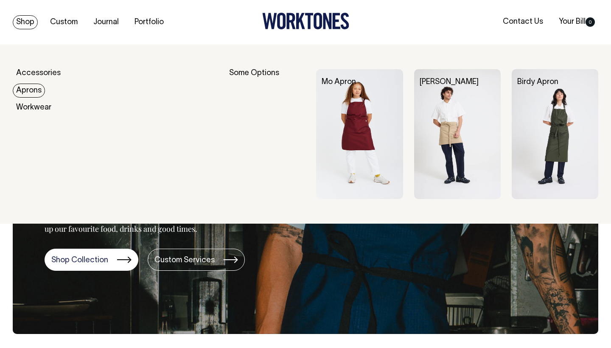
click at [31, 93] on link "Aprons" at bounding box center [29, 91] width 32 height 14
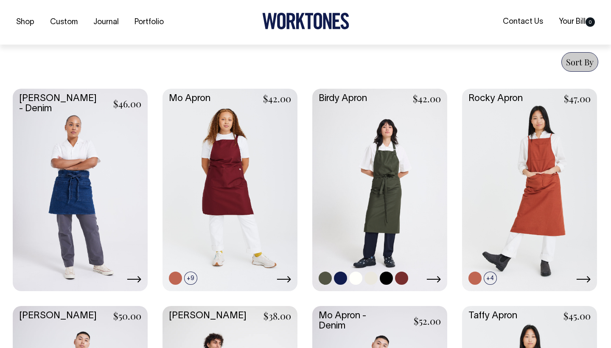
scroll to position [322, 0]
click at [403, 275] on link at bounding box center [401, 277] width 13 height 13
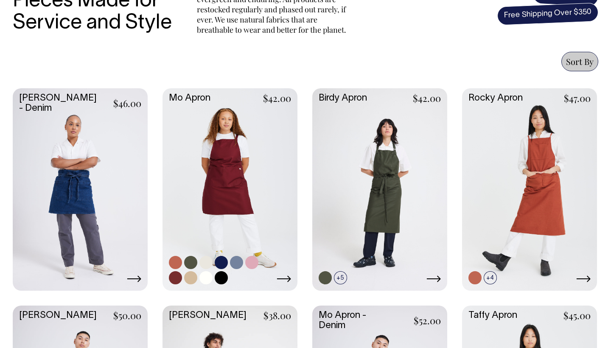
click at [238, 164] on link at bounding box center [230, 188] width 135 height 201
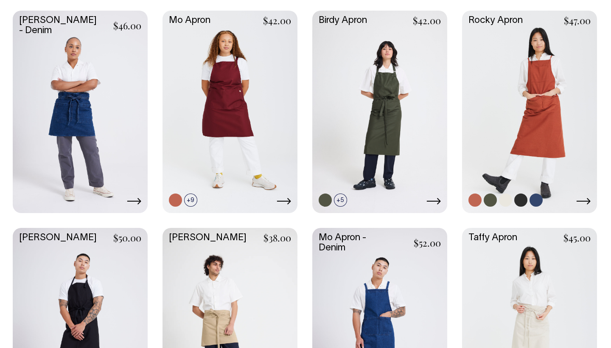
click at [523, 116] on link at bounding box center [529, 111] width 135 height 201
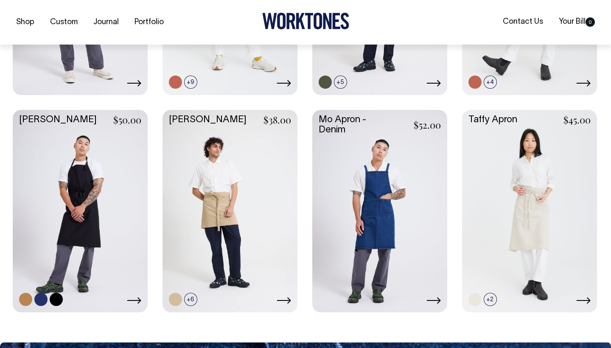
scroll to position [518, 0]
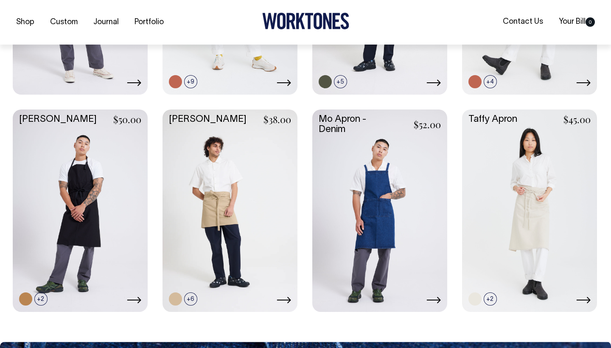
click at [411, 181] on link at bounding box center [379, 209] width 135 height 201
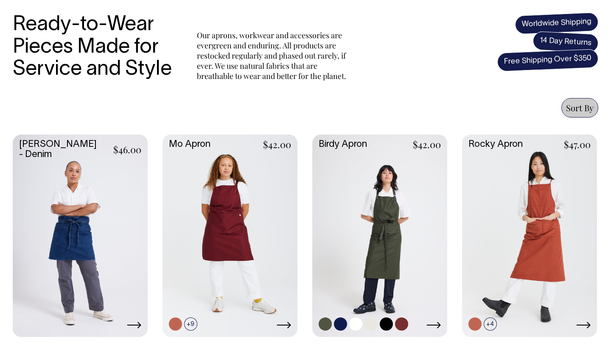
scroll to position [273, 0]
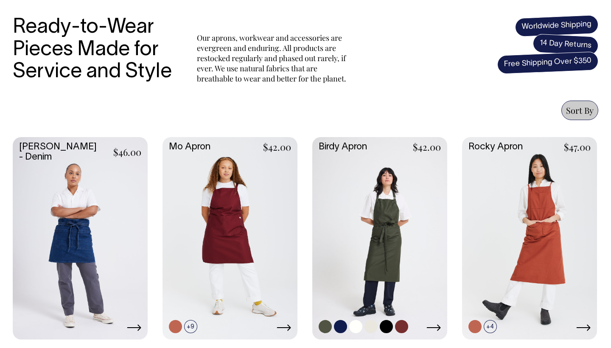
click at [387, 227] on link at bounding box center [379, 237] width 135 height 201
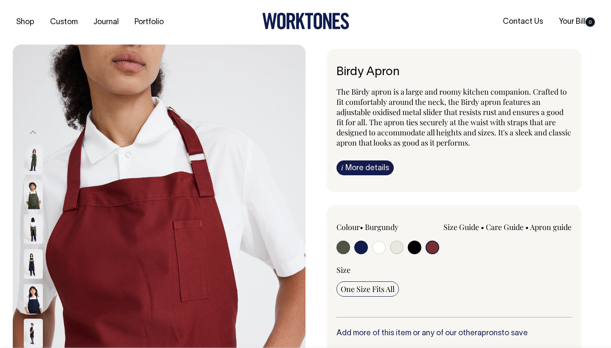
select select "Burgundy"
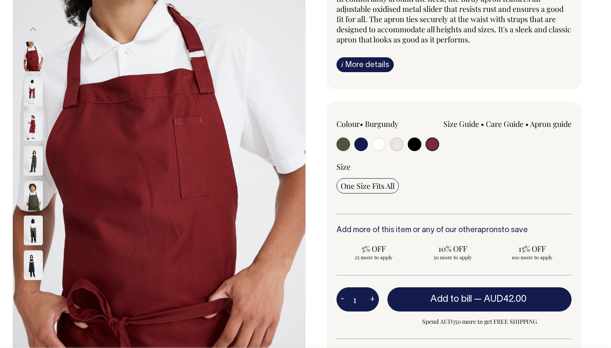
scroll to position [104, 0]
click at [34, 194] on img at bounding box center [33, 195] width 19 height 30
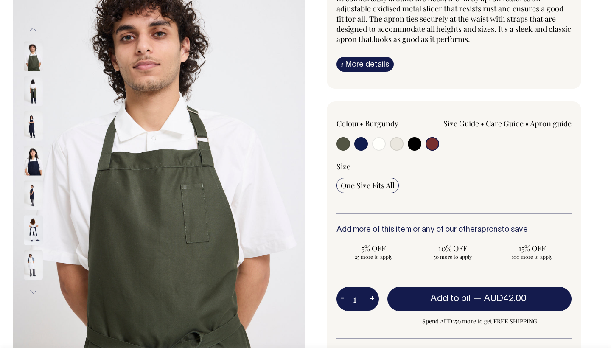
click at [34, 171] on img at bounding box center [33, 161] width 19 height 30
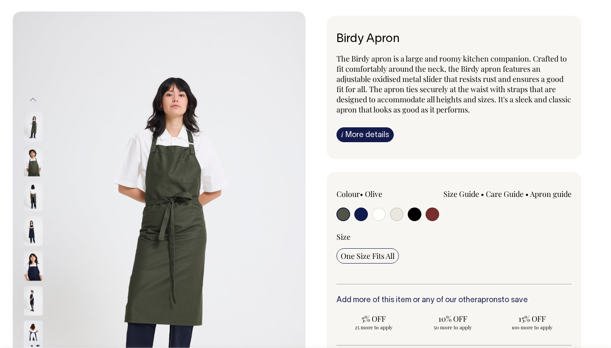
scroll to position [34, 0]
click at [32, 164] on img at bounding box center [33, 161] width 19 height 30
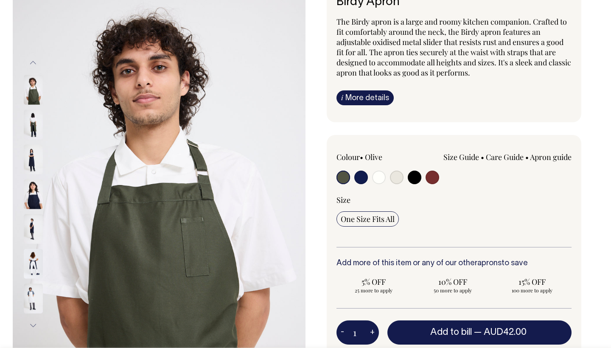
click at [438, 177] on input "radio" at bounding box center [433, 178] width 14 height 14
radio input "true"
select select "Burgundy"
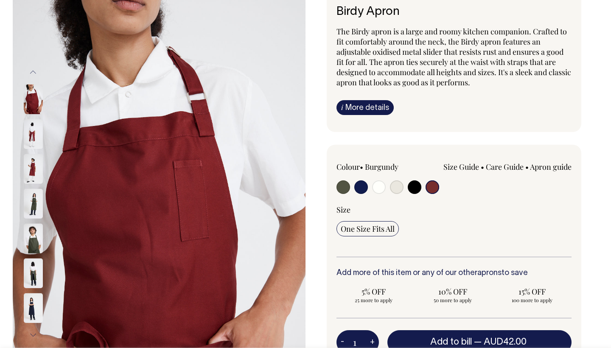
scroll to position [61, 0]
click at [344, 183] on input "radio" at bounding box center [344, 187] width 14 height 14
radio input "true"
select select "Olive"
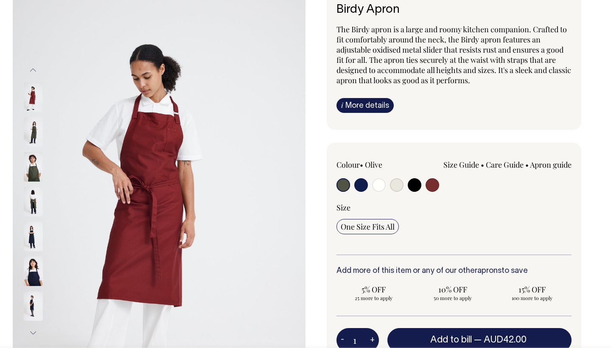
scroll to position [62, 0]
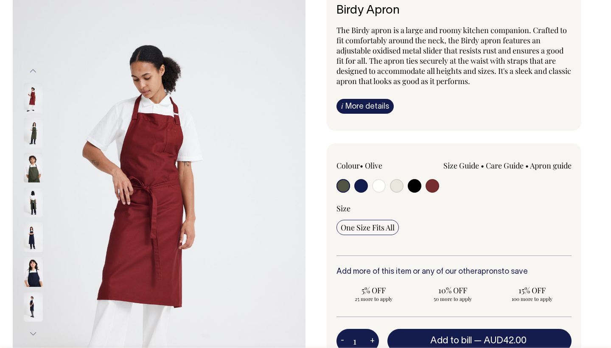
click at [341, 183] on input "radio" at bounding box center [344, 186] width 14 height 14
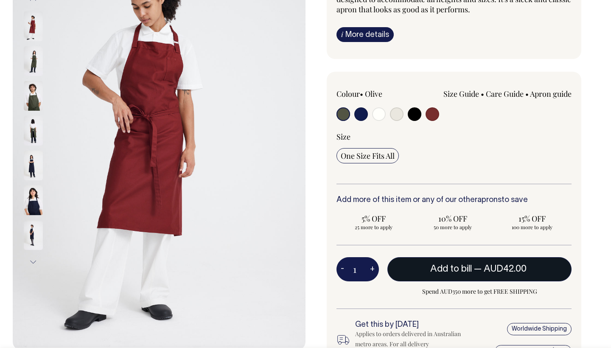
scroll to position [134, 0]
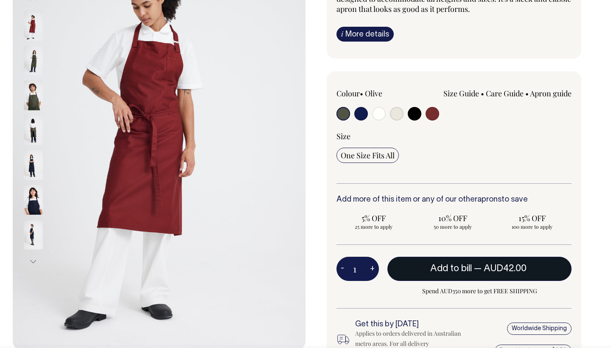
click at [457, 265] on span "Add to bill" at bounding box center [451, 268] width 42 height 8
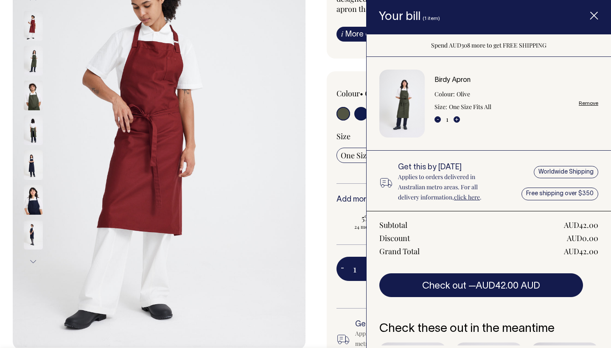
click at [334, 68] on div "Birdy Apron The Birdy apron is a large and roomy kitchen companion. Crafted to …" at bounding box center [452, 180] width 293 height 530
click at [594, 19] on icon "Item added to your cart" at bounding box center [594, 16] width 8 height 8
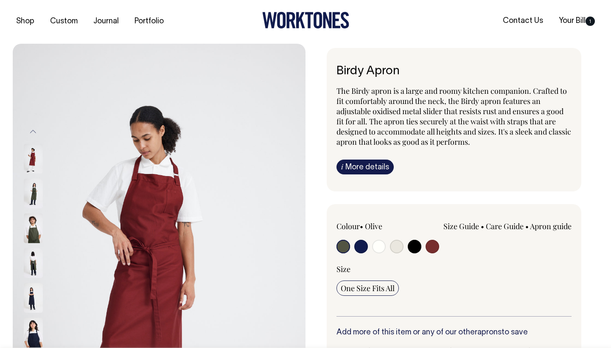
scroll to position [0, 0]
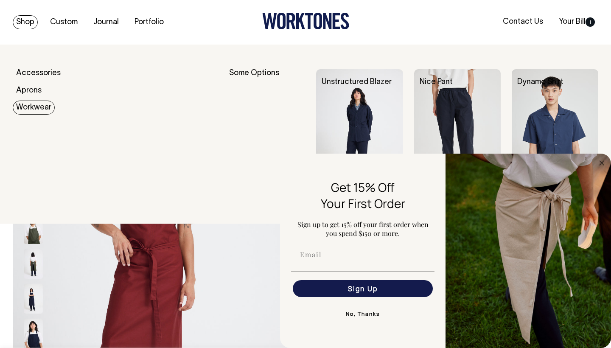
click at [39, 109] on link "Workwear" at bounding box center [34, 108] width 42 height 14
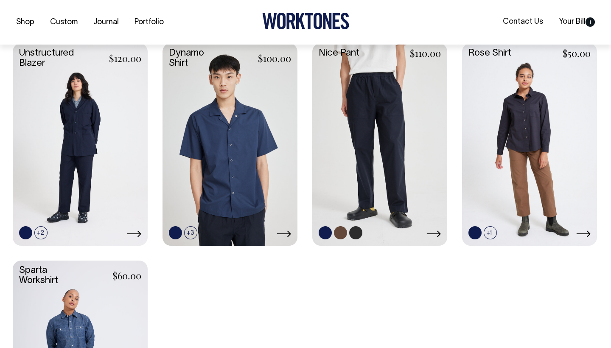
scroll to position [368, 0]
click at [402, 138] on link at bounding box center [379, 143] width 135 height 201
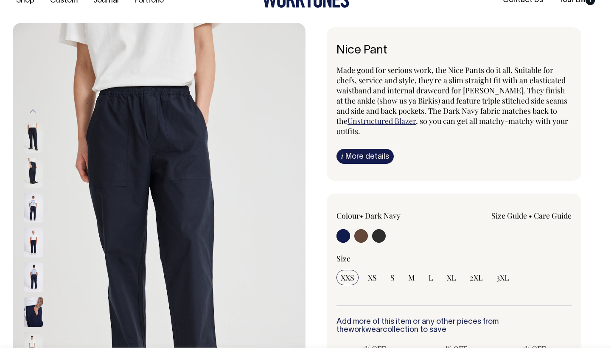
scroll to position [22, 0]
click at [381, 234] on input "radio" at bounding box center [379, 236] width 14 height 14
radio input "true"
select select "Charcoal"
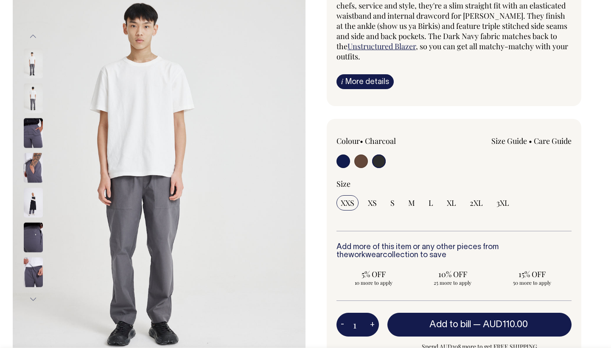
scroll to position [97, 0]
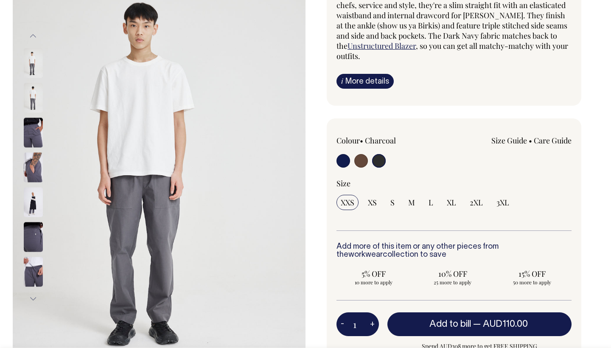
click at [361, 163] on input "radio" at bounding box center [361, 161] width 14 height 14
radio input "true"
radio input "false"
radio input "true"
select select "Chocolate"
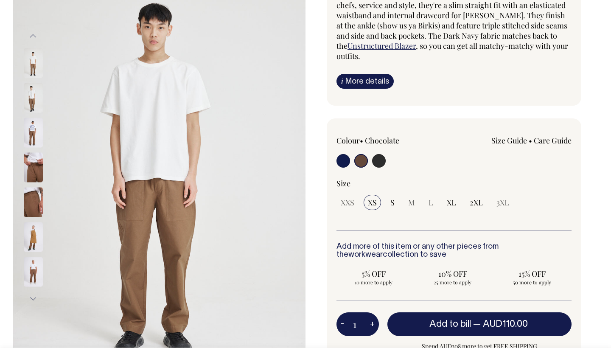
click at [346, 161] on input "radio" at bounding box center [344, 161] width 14 height 14
radio input "true"
select select "Dark Navy"
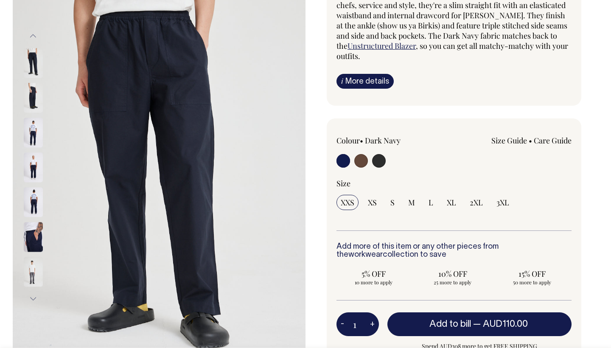
click at [379, 163] on input "radio" at bounding box center [379, 161] width 14 height 14
radio input "true"
select select "Charcoal"
